Goal: Find specific page/section: Find specific page/section

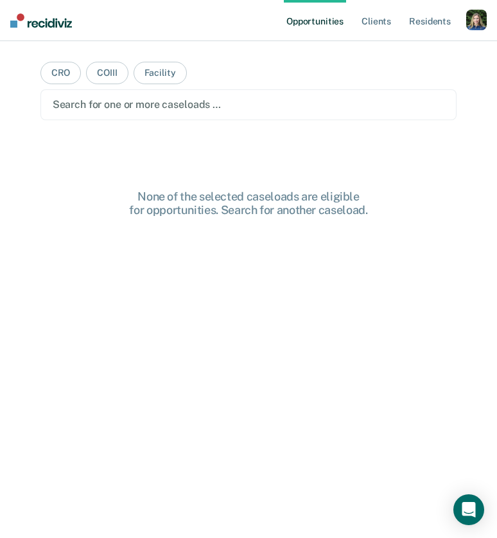
click at [476, 15] on div "button" at bounding box center [477, 20] width 21 height 21
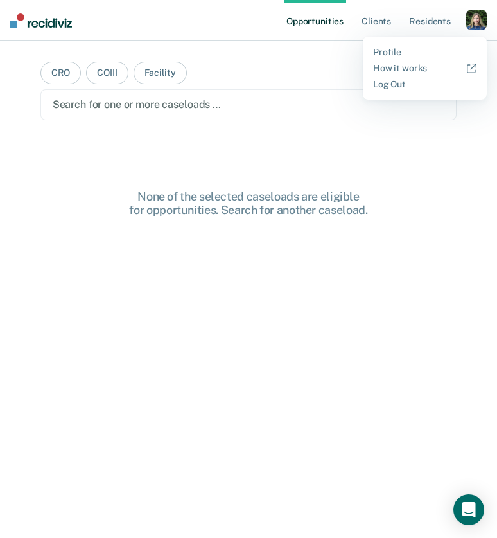
click at [374, 44] on div "Profile How it works Log Out" at bounding box center [425, 68] width 124 height 63
click at [380, 48] on link "Profile" at bounding box center [424, 52] width 103 height 11
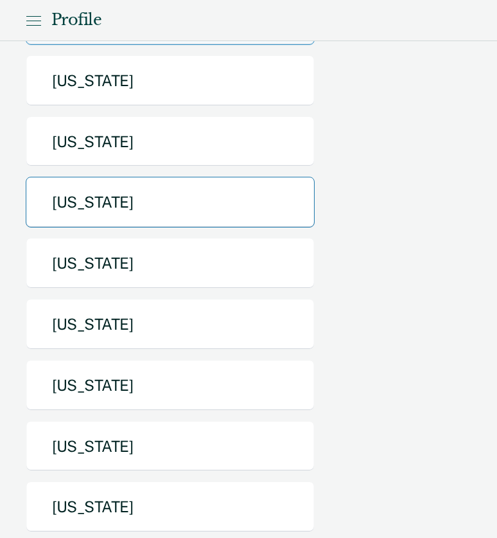
scroll to position [235, 0]
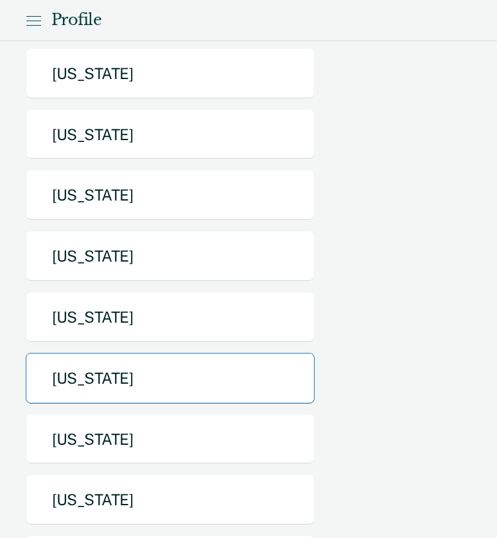
click at [184, 353] on button "[US_STATE]" at bounding box center [170, 378] width 289 height 51
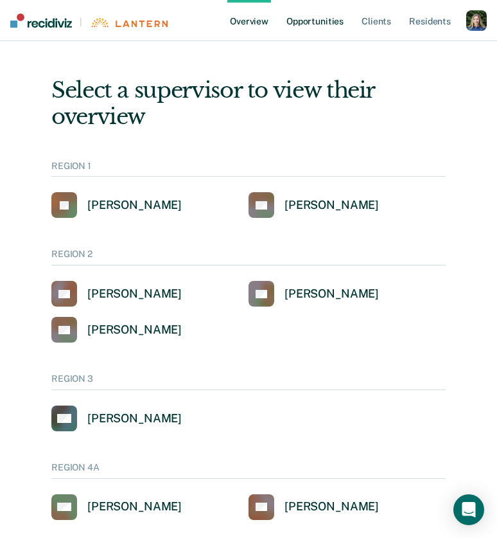
click at [303, 23] on link "Opportunities" at bounding box center [315, 20] width 62 height 41
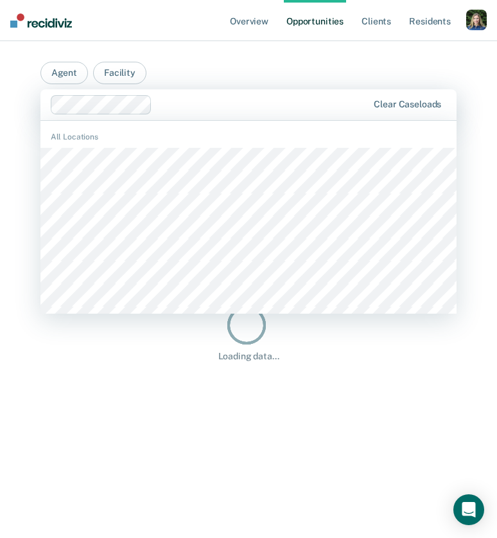
click at [174, 103] on div at bounding box center [262, 104] width 211 height 15
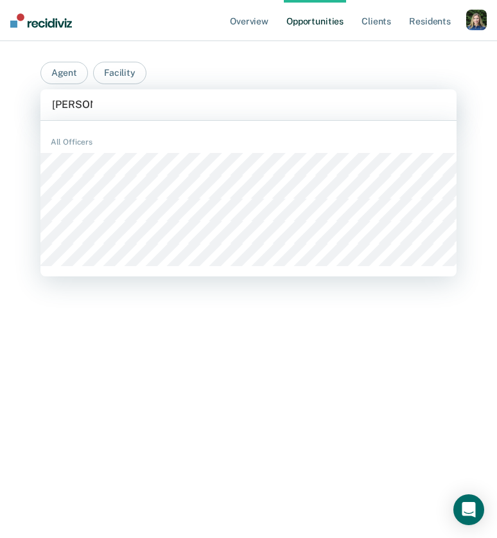
type input "[PERSON_NAME]"
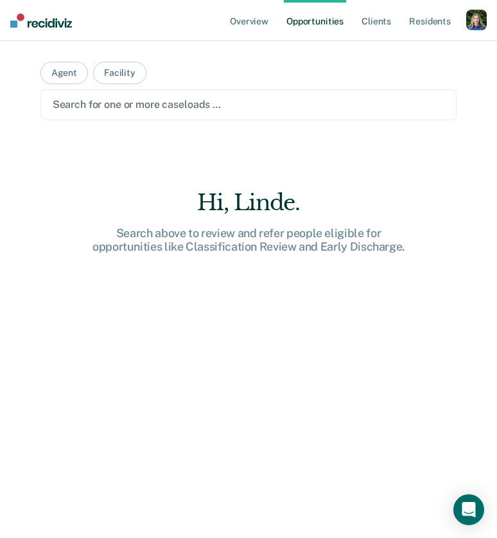
click at [150, 103] on div at bounding box center [249, 104] width 393 height 15
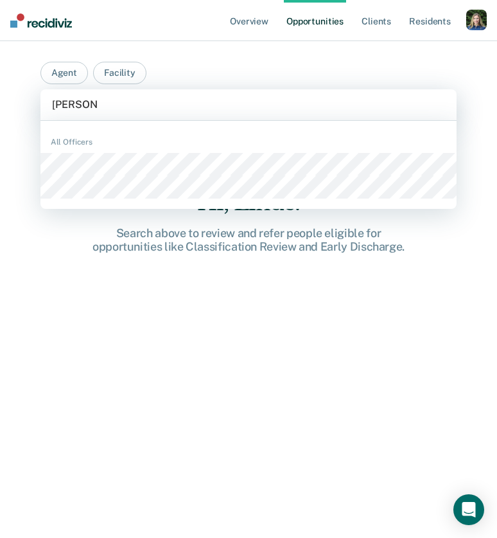
type input "[PERSON_NAME]"
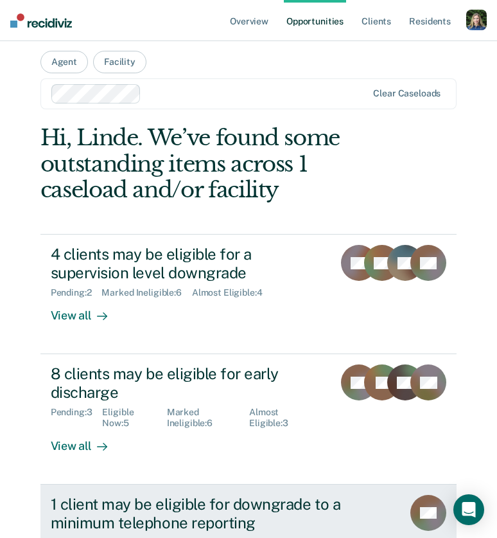
scroll to position [7, 0]
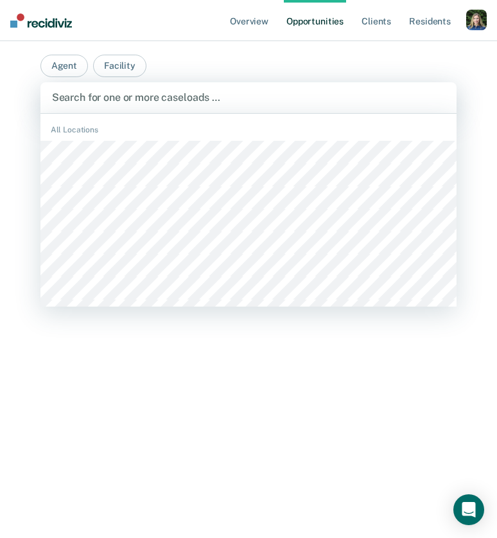
click at [129, 97] on div at bounding box center [249, 97] width 394 height 15
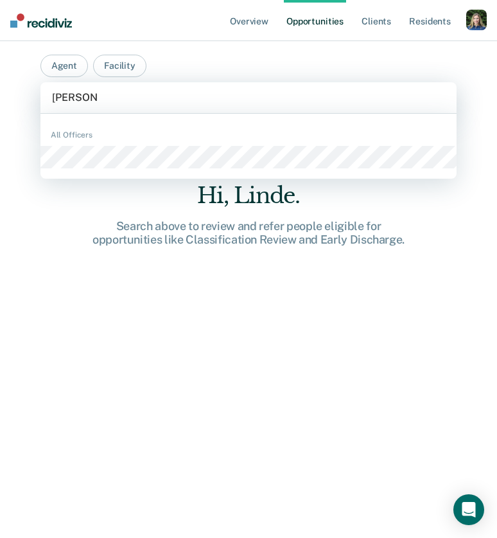
type input "[PERSON_NAME]"
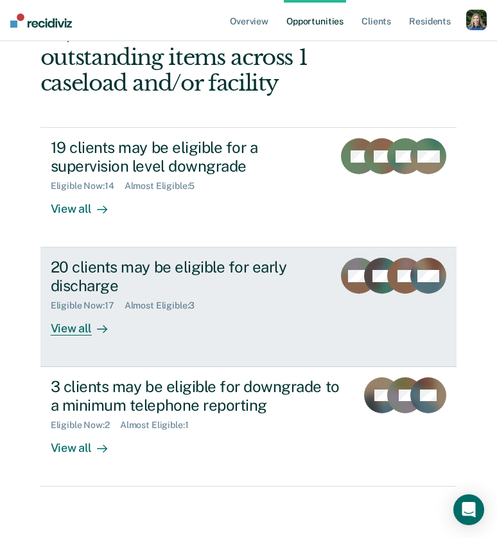
scroll to position [0, 0]
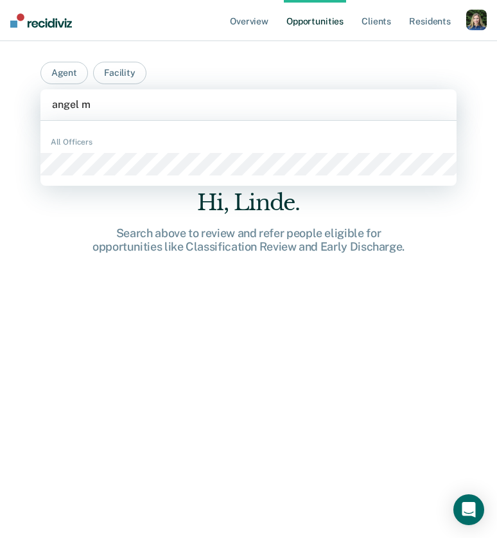
type input "angel ma"
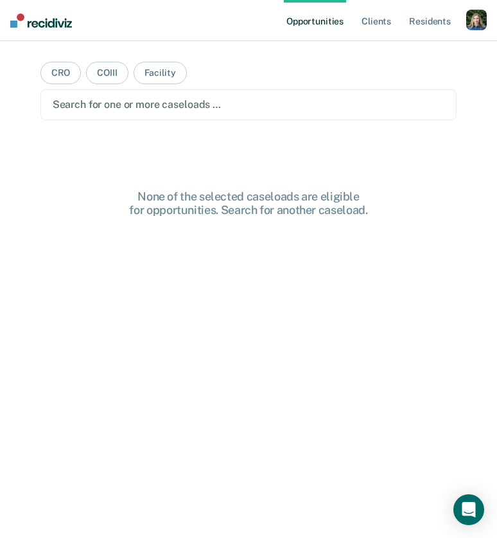
click at [474, 19] on div "button" at bounding box center [477, 20] width 21 height 21
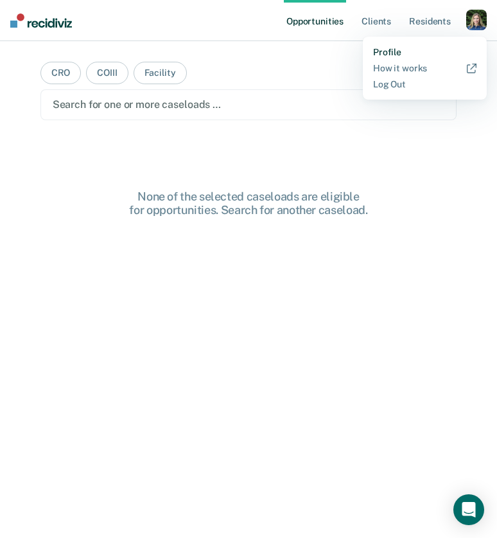
click at [376, 49] on link "Profile" at bounding box center [424, 52] width 103 height 11
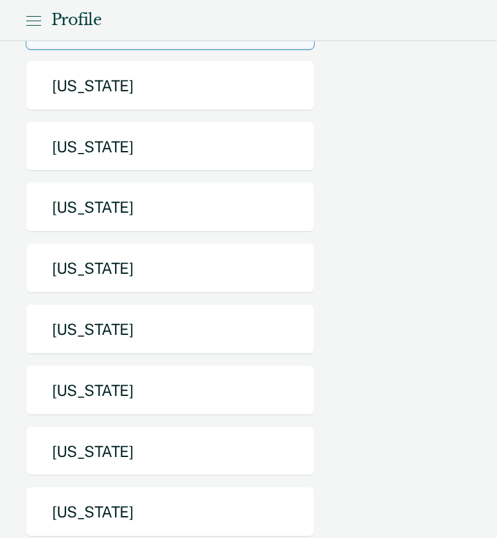
scroll to position [434, 0]
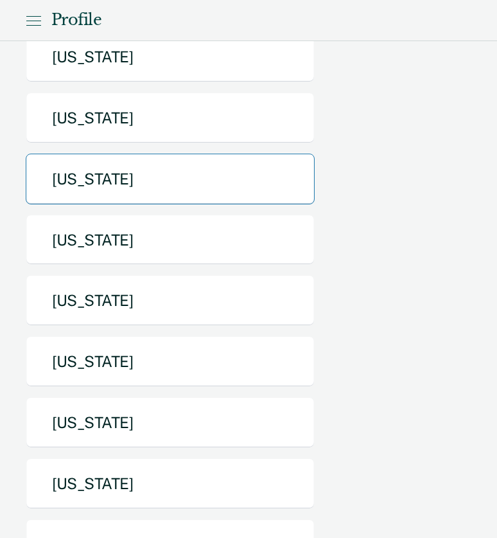
click at [237, 154] on button "[US_STATE]" at bounding box center [170, 179] width 289 height 51
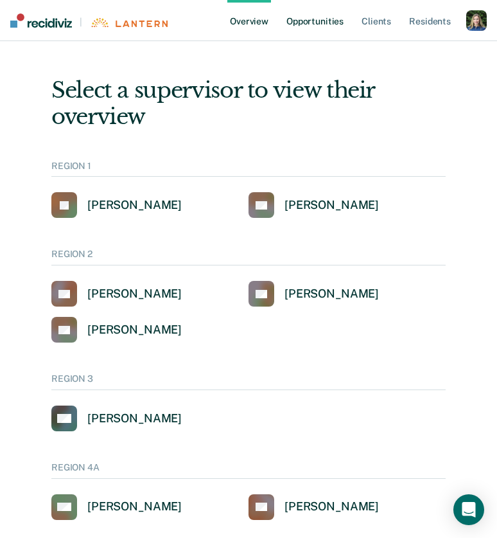
click at [325, 21] on link "Opportunities" at bounding box center [315, 20] width 62 height 41
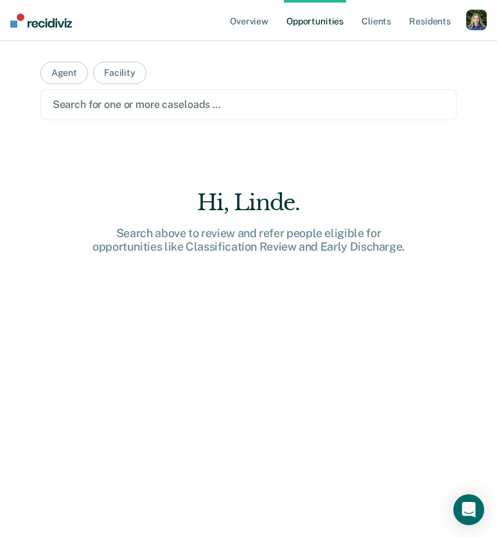
click at [184, 106] on div at bounding box center [249, 104] width 393 height 15
click at [197, 107] on div at bounding box center [249, 104] width 393 height 15
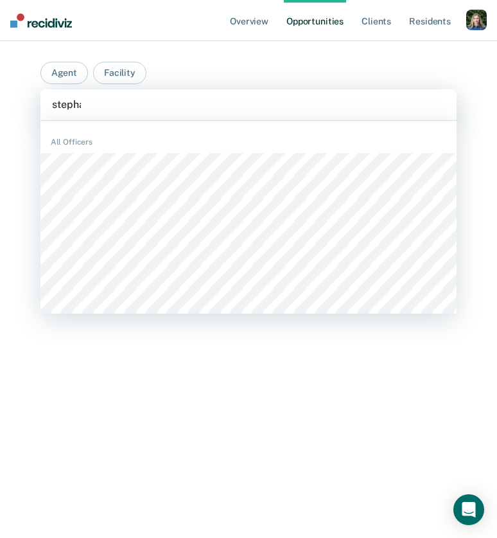
type input "[PERSON_NAME]"
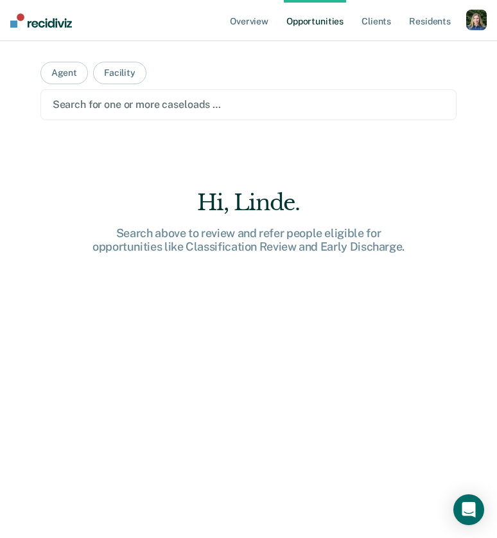
click at [156, 103] on div at bounding box center [249, 104] width 393 height 15
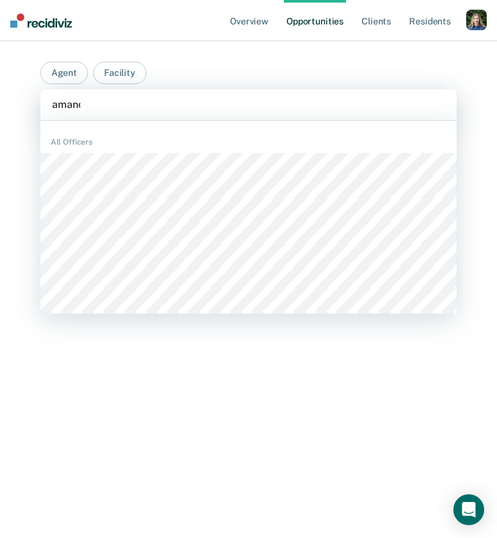
type input "[PERSON_NAME]"
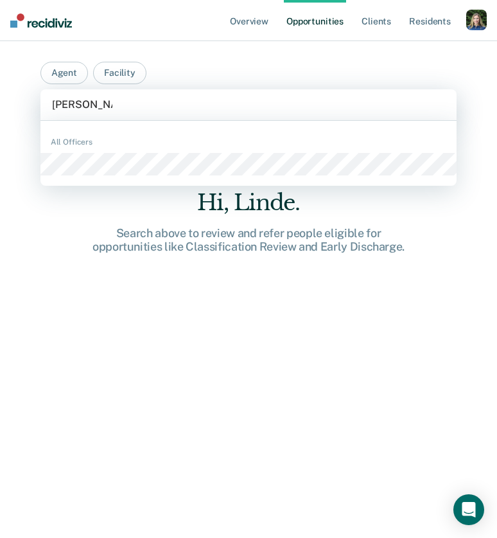
type input "andrew moeg"
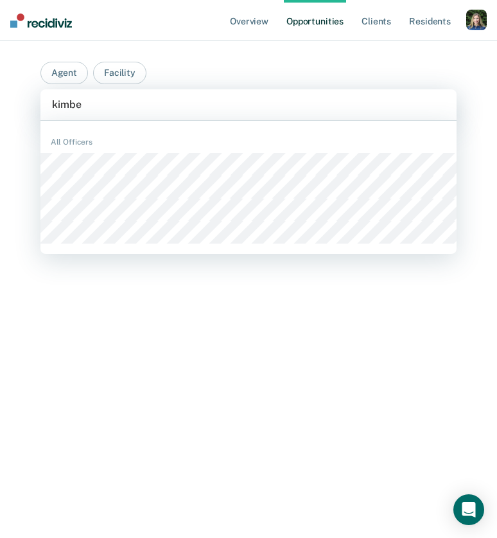
type input "kimber"
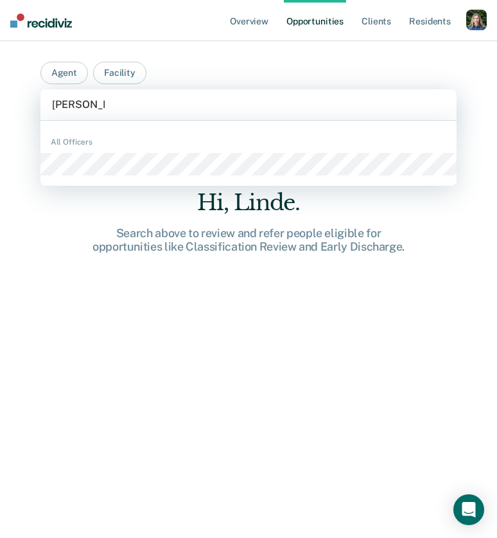
type input "brady kamm"
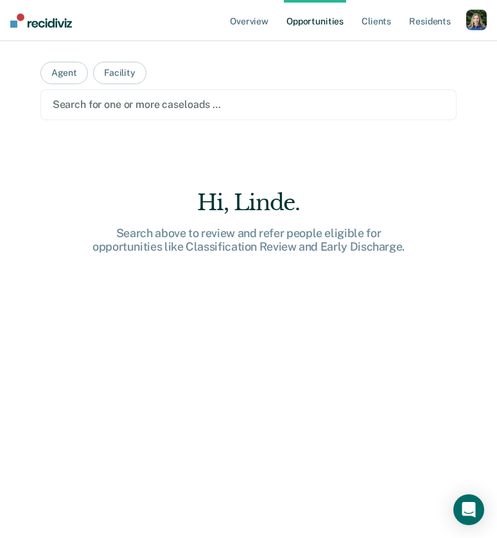
click at [206, 122] on main "Agent Facility option Brady Kammers, deselected. Search for one or more caseloa…" at bounding box center [249, 274] width 448 height 466
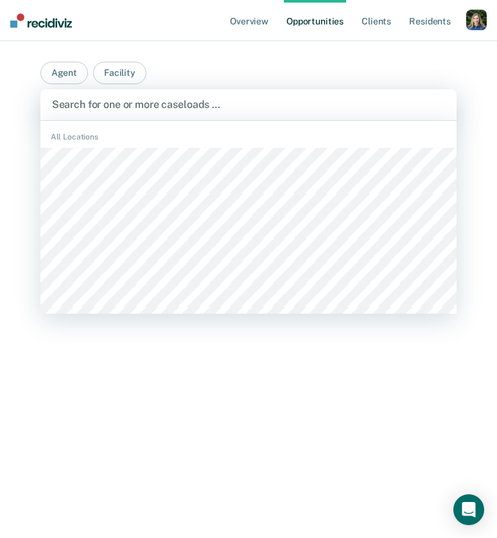
click at [179, 107] on div at bounding box center [249, 104] width 394 height 15
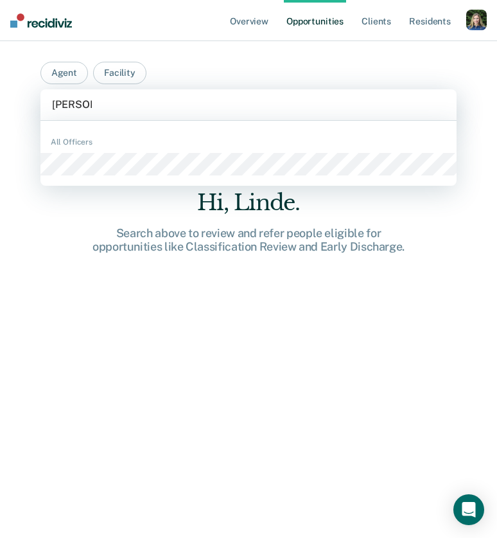
type input "barbara k"
